Goal: Task Accomplishment & Management: Use online tool/utility

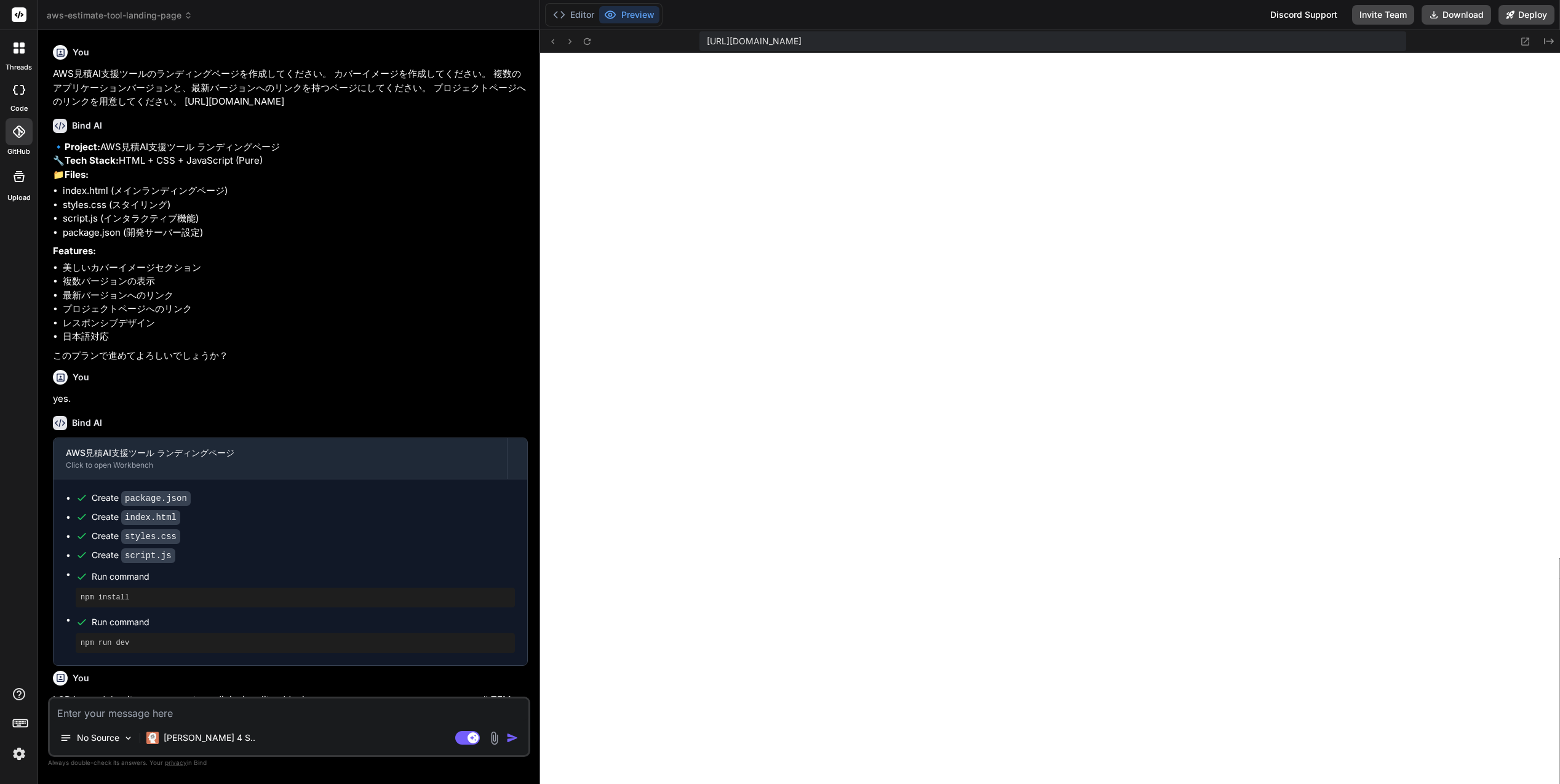
scroll to position [1044, 0]
click at [261, 240] on li "package.json (開発サーバー設定)" at bounding box center [295, 233] width 465 height 15
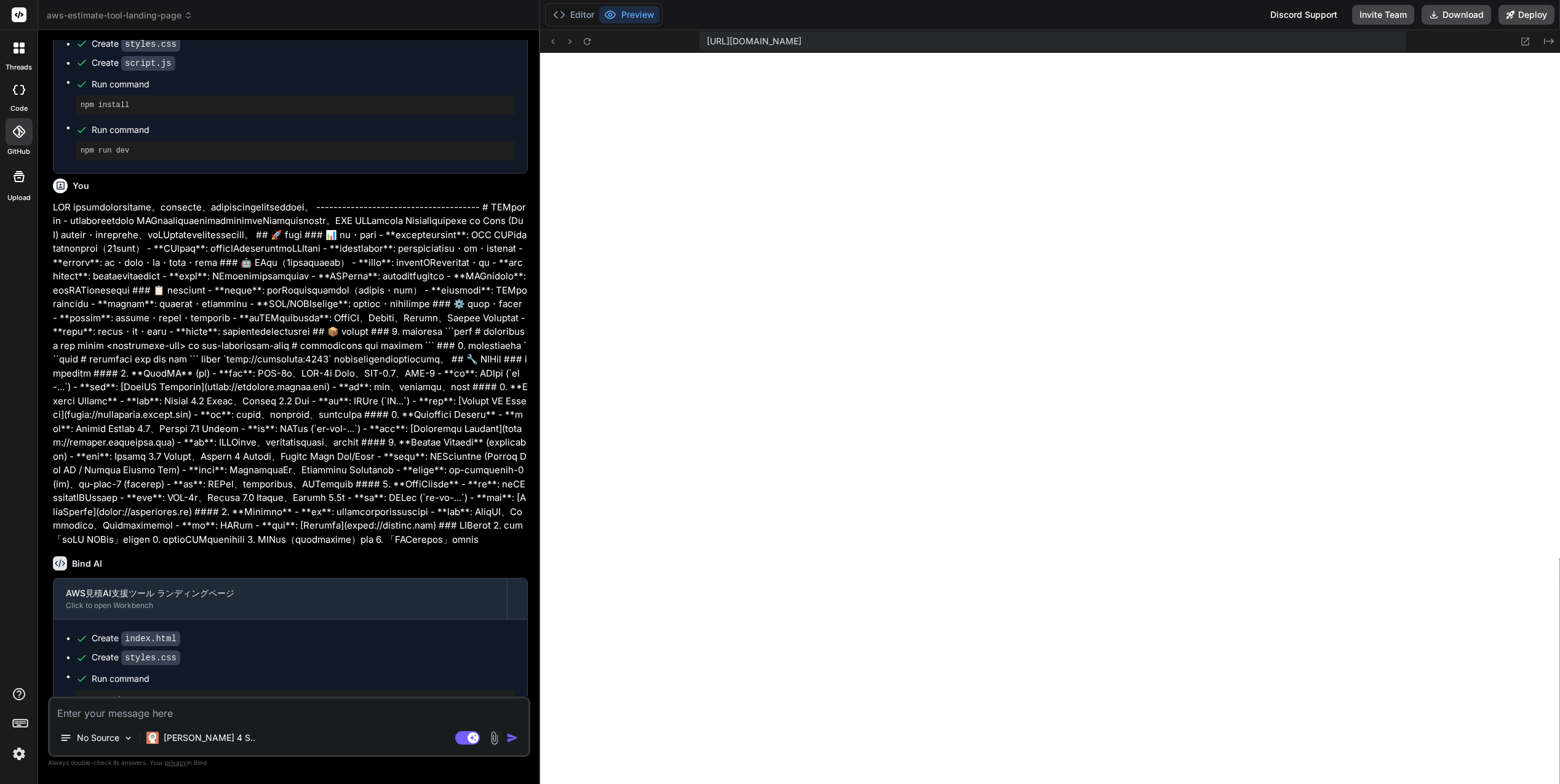
scroll to position [554, 0]
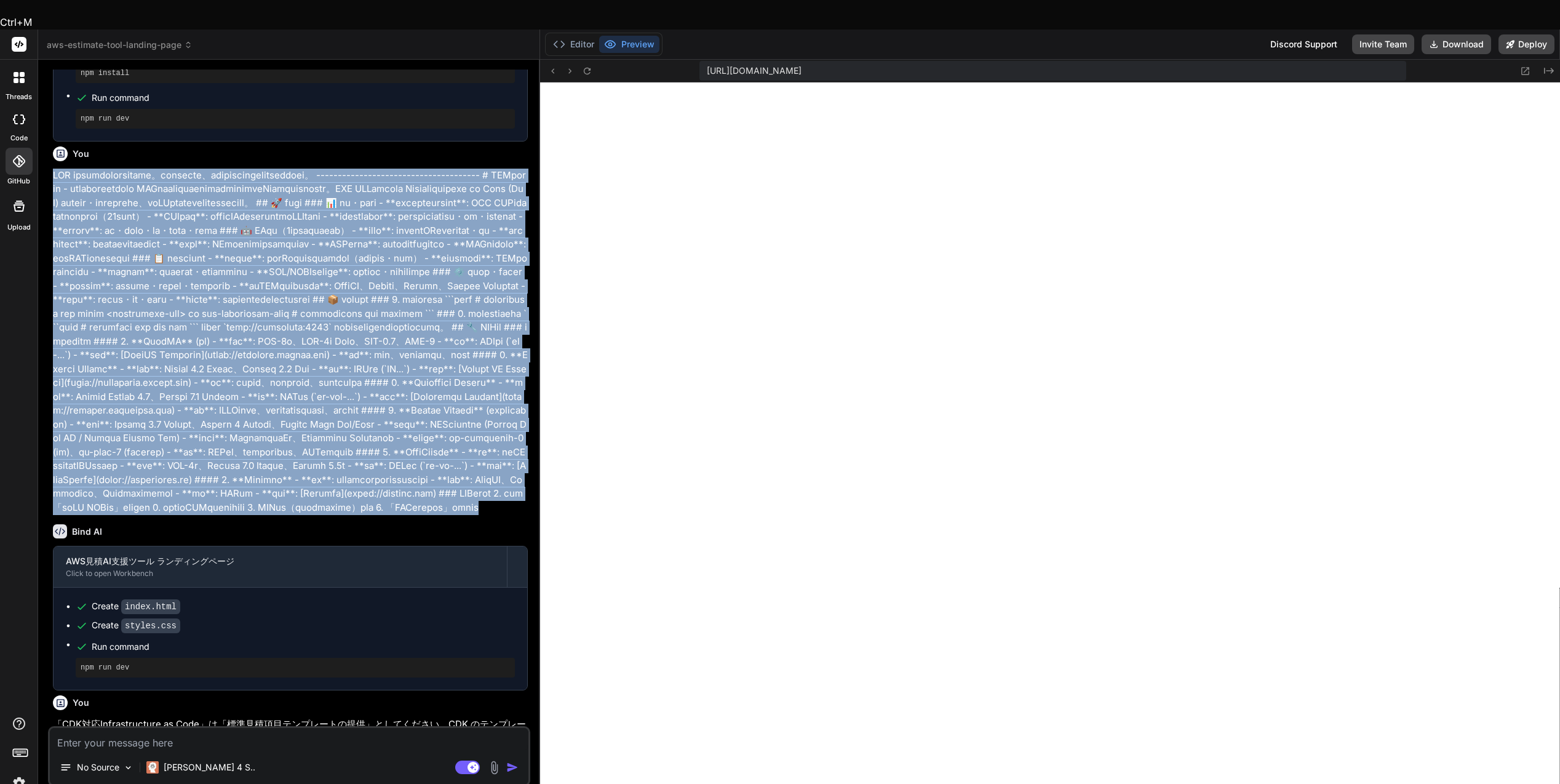
drag, startPoint x: 55, startPoint y: 185, endPoint x: 247, endPoint y: 638, distance: 492.0
click at [247, 515] on p at bounding box center [290, 341] width 475 height 347
copy p "LOR ipsumdolorsitame。consecte、adipiscingelitseddoei。 --------------------------…"
click at [203, 226] on p at bounding box center [290, 341] width 475 height 347
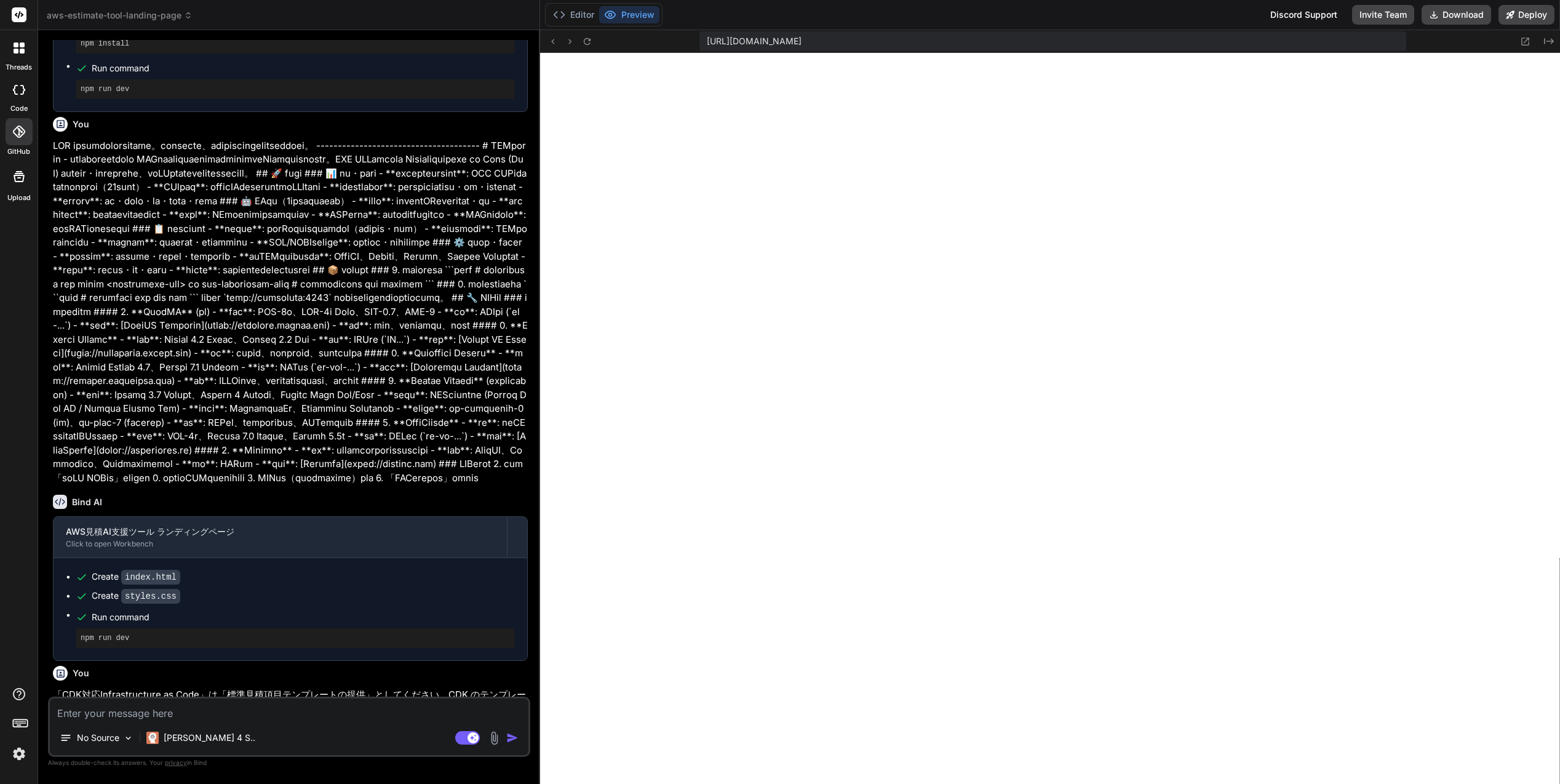
scroll to position [492, 0]
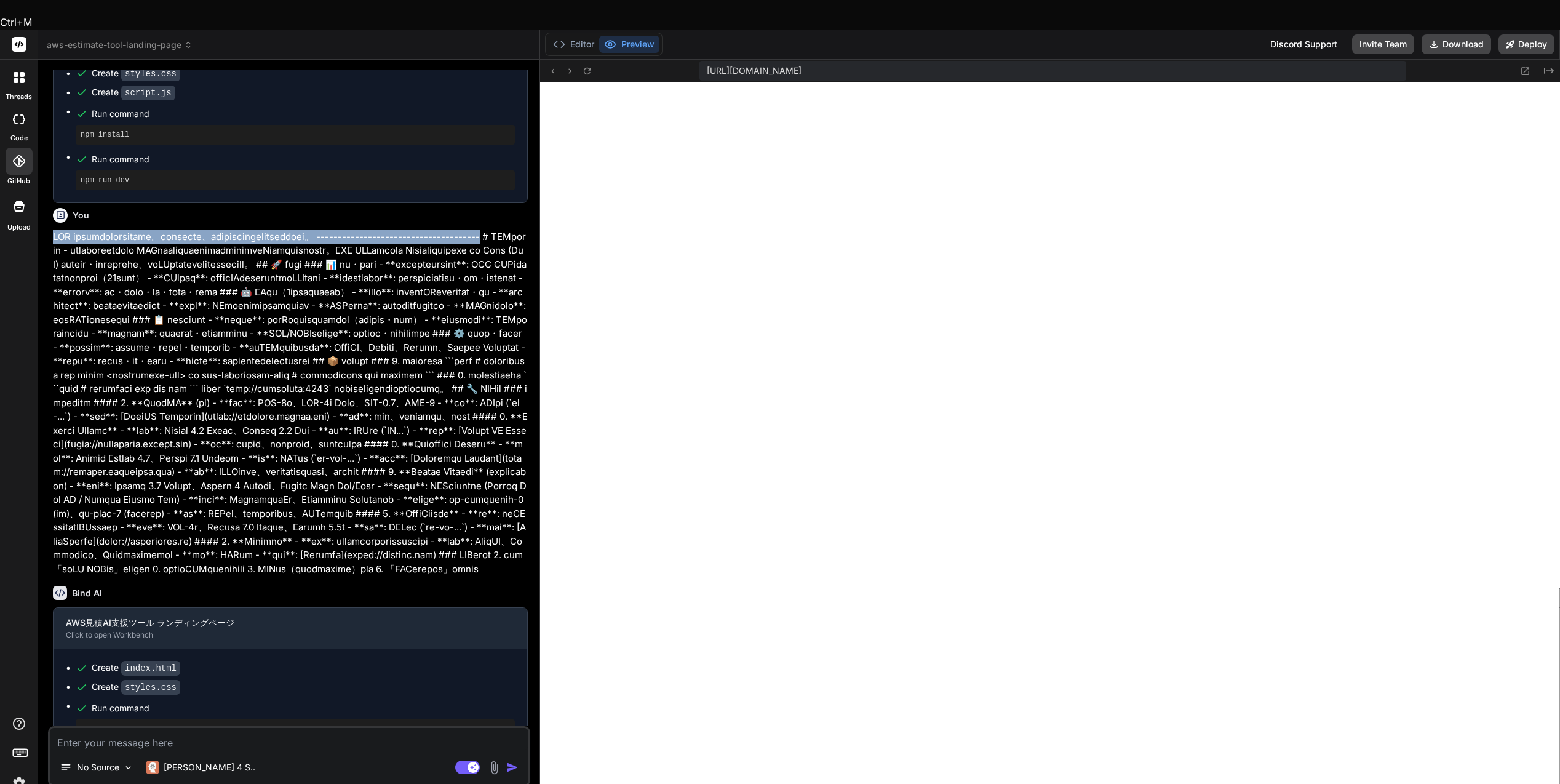
drag, startPoint x: 55, startPoint y: 246, endPoint x: 213, endPoint y: 263, distance: 158.9
click at [213, 263] on p at bounding box center [290, 403] width 475 height 347
copy p "AWS 見積ツールの概要は次のとおりです。この内容に従って、ランディングページの内容を更新してください。 --------------------------…"
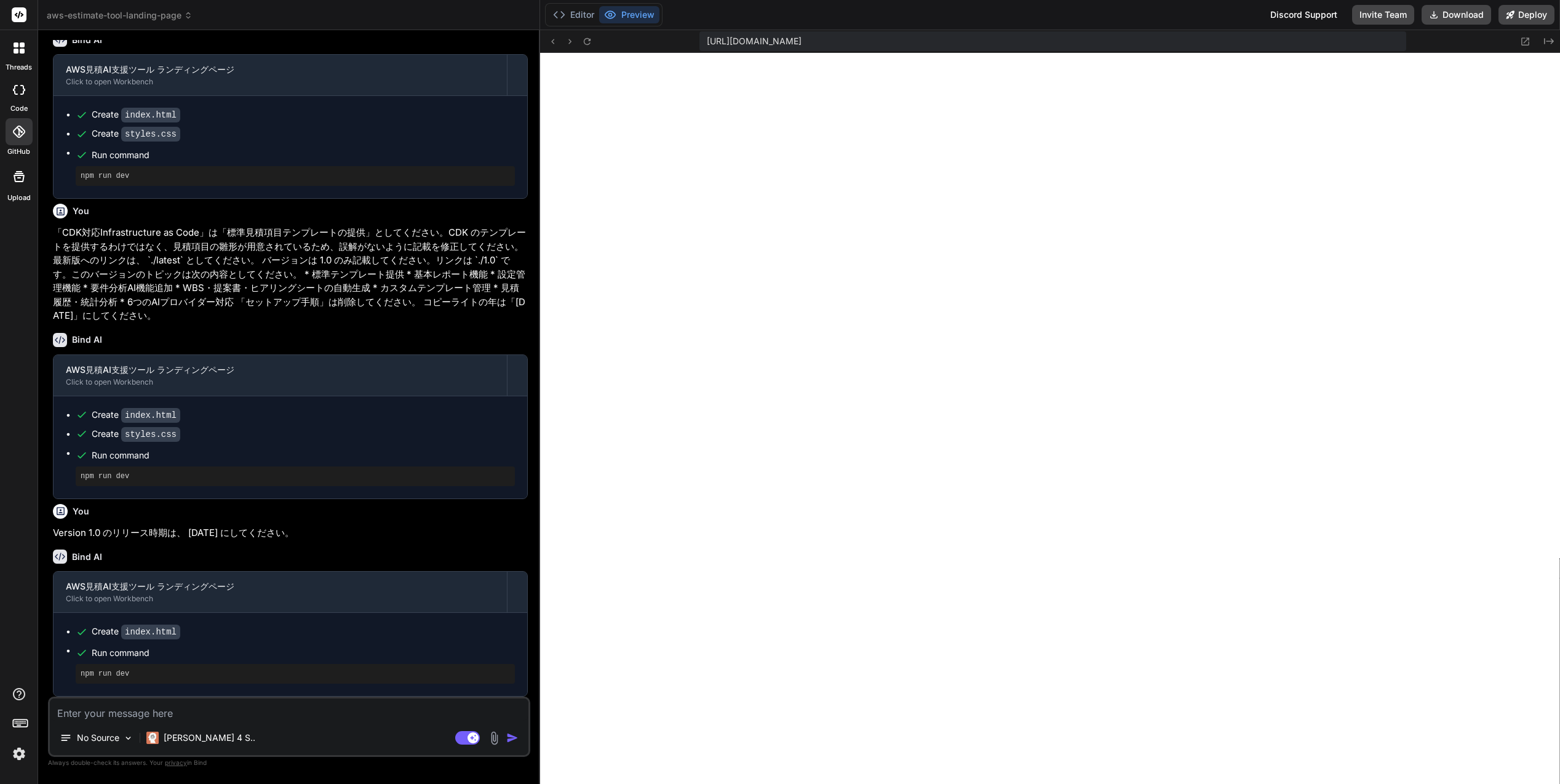
scroll to position [1174, 0]
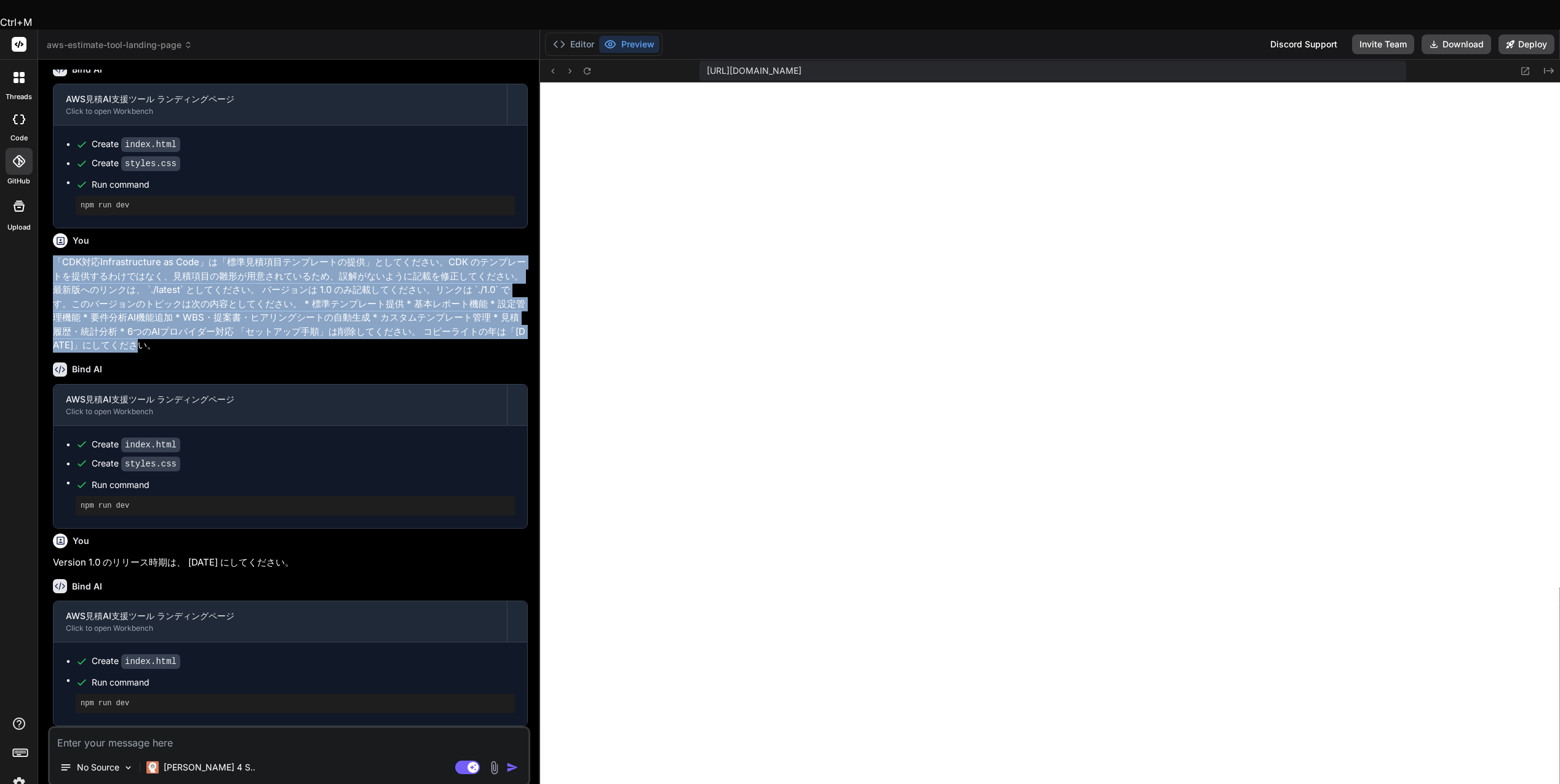
drag, startPoint x: 150, startPoint y: 317, endPoint x: 55, endPoint y: 237, distance: 124.2
click at [55, 256] on p "「CDK対応Infrastructure as Code」は「標準見積項目テンプレートの提供」としてください。CDK のテンプレートを提供するわけではなく、見…" at bounding box center [290, 304] width 475 height 97
copy p "「CDK対応Infrastructure as Code」は「標準見積項目テンプレートの提供」としてください。CDK のテンプレートを提供するわけではなく、見…"
drag, startPoint x: 317, startPoint y: 534, endPoint x: 53, endPoint y: 538, distance: 264.0
click at [53, 556] on p "Version 1.0 のリリース時期は、 [DATE] にしてください。" at bounding box center [290, 563] width 475 height 15
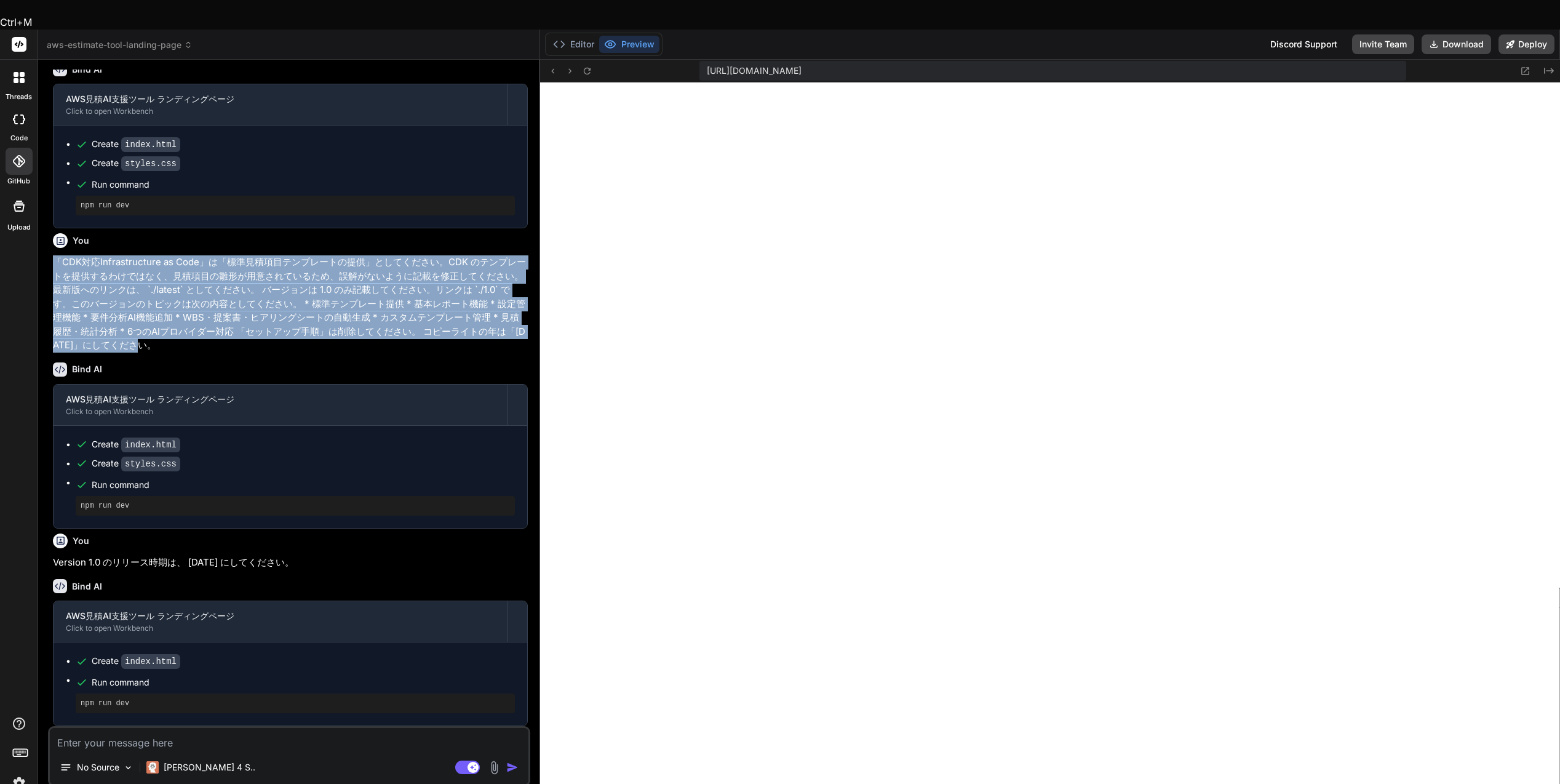
copy p "Version 1.0 のリリース時期は、 [DATE] にしてください。"
